Goal: Navigation & Orientation: Find specific page/section

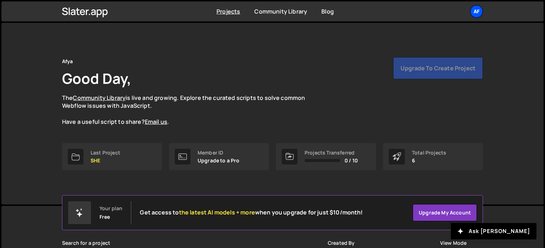
click at [474, 8] on div "Af" at bounding box center [476, 11] width 13 height 13
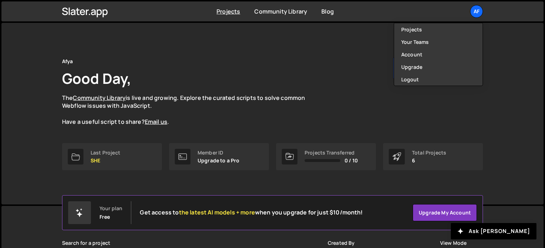
click at [298, 65] on div "Afya Good Day, The Community Library is live and growing. Explore the curated s…" at bounding box center [272, 91] width 421 height 69
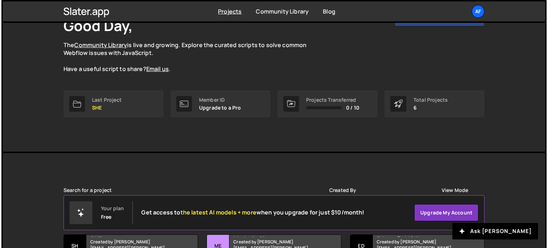
scroll to position [107, 0]
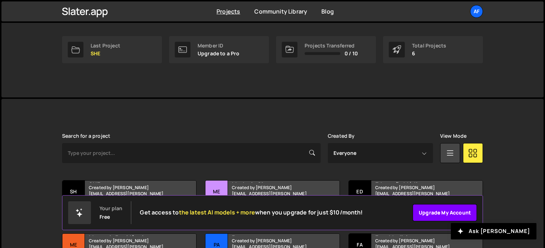
click at [424, 210] on link "Upgrade my account" at bounding box center [445, 212] width 64 height 17
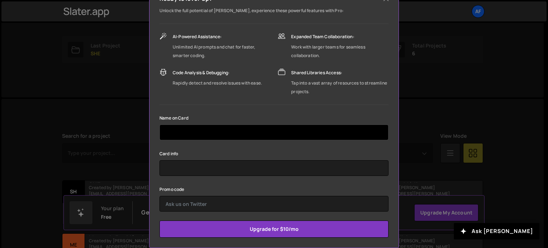
scroll to position [96, 0]
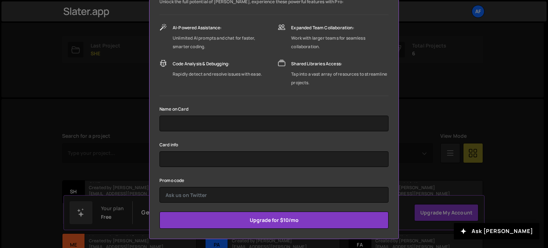
click at [242, 114] on div "Name on Card" at bounding box center [273, 117] width 229 height 27
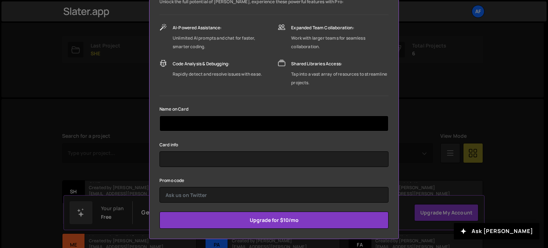
click at [242, 124] on input "text" at bounding box center [273, 124] width 229 height 16
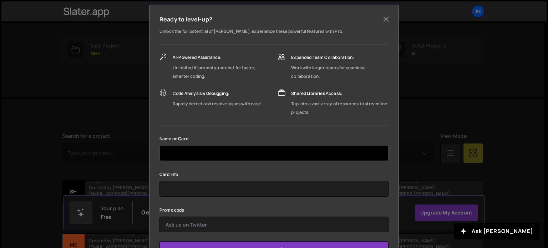
scroll to position [0, 0]
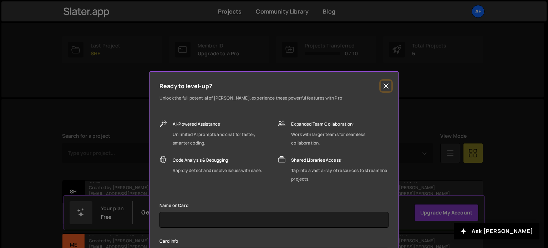
click at [385, 82] on button "Close" at bounding box center [385, 86] width 11 height 11
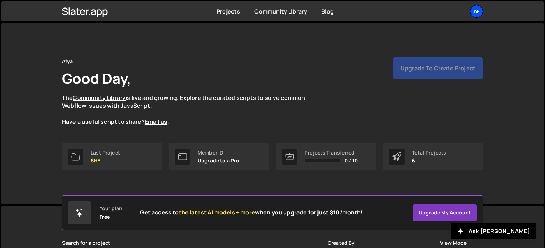
click at [478, 10] on div "Af" at bounding box center [476, 11] width 13 height 13
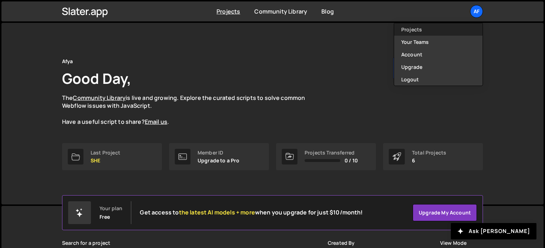
click at [419, 26] on link "Projects" at bounding box center [438, 29] width 88 height 12
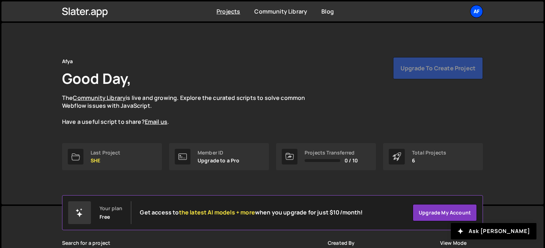
click at [476, 15] on div "Af" at bounding box center [476, 11] width 13 height 13
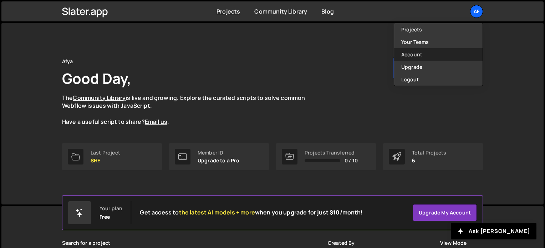
click at [430, 54] on link "Account" at bounding box center [438, 54] width 88 height 12
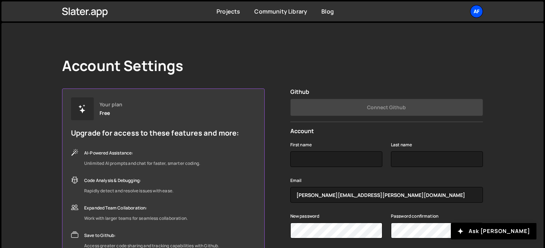
click at [474, 7] on div "Af" at bounding box center [476, 11] width 13 height 13
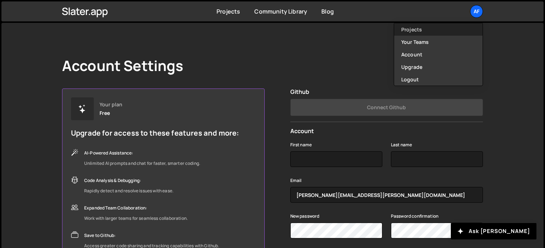
click at [451, 25] on link "Projects" at bounding box center [438, 29] width 88 height 12
